Goal: Transaction & Acquisition: Obtain resource

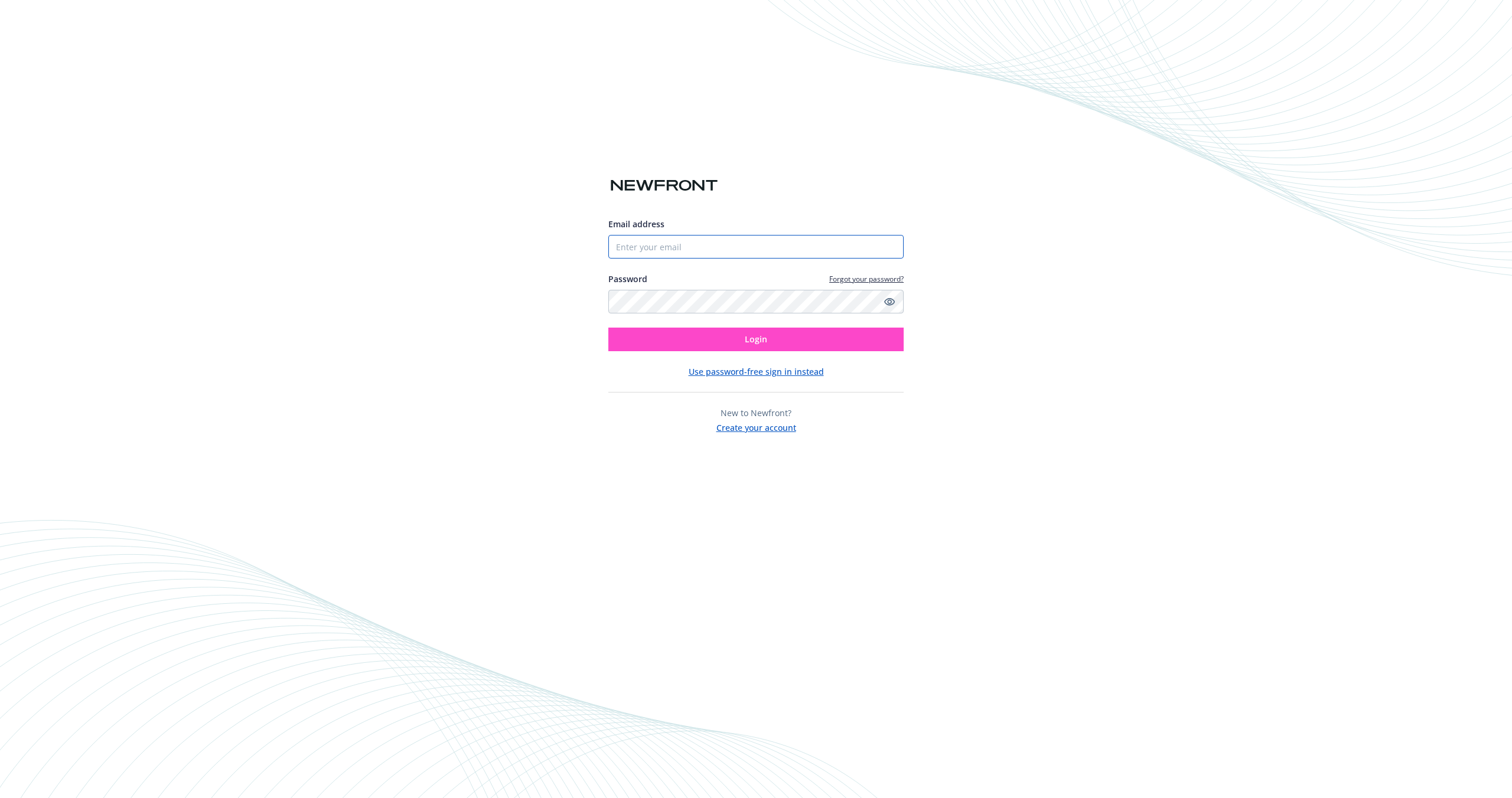
type input "[PERSON_NAME][EMAIL_ADDRESS][PERSON_NAME][DOMAIN_NAME]"
click at [709, 347] on button "Login" at bounding box center [756, 339] width 296 height 24
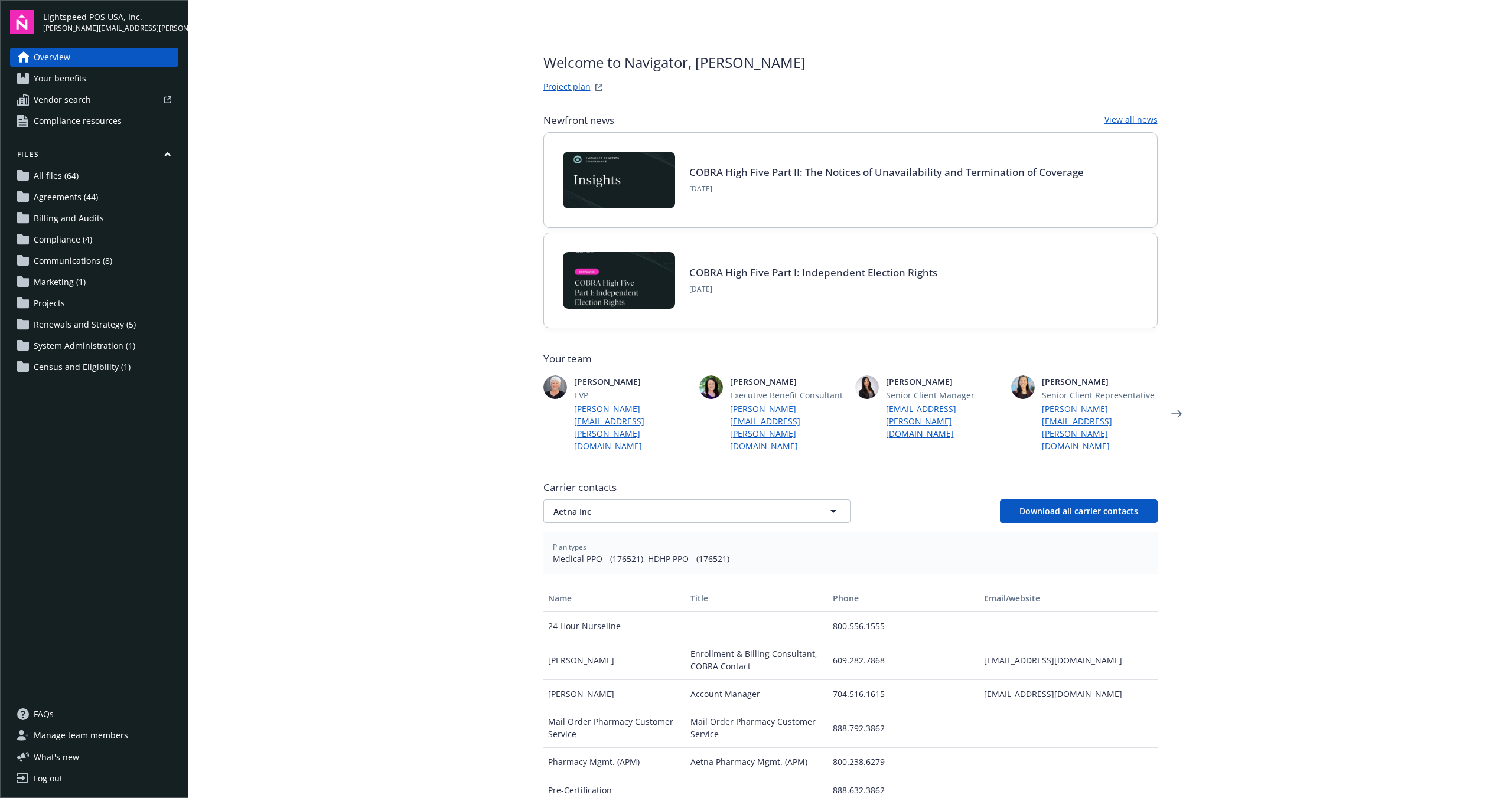
click at [72, 328] on span "Renewals and Strategy (5)" at bounding box center [84, 324] width 102 height 19
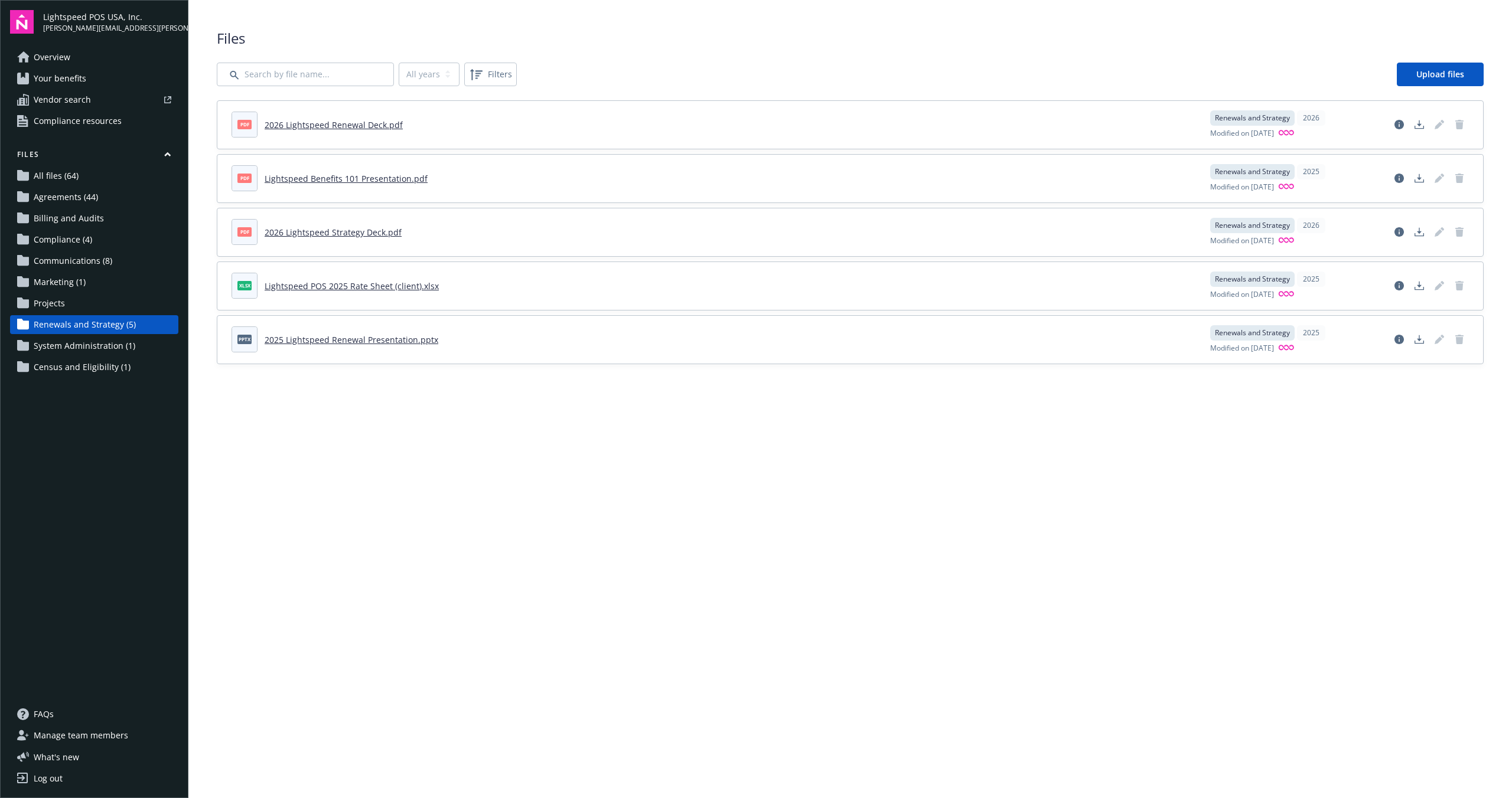
click at [351, 126] on link "2026 Lightspeed Renewal Deck.pdf" at bounding box center [334, 125] width 138 height 12
